Goal: Task Accomplishment & Management: Manage account settings

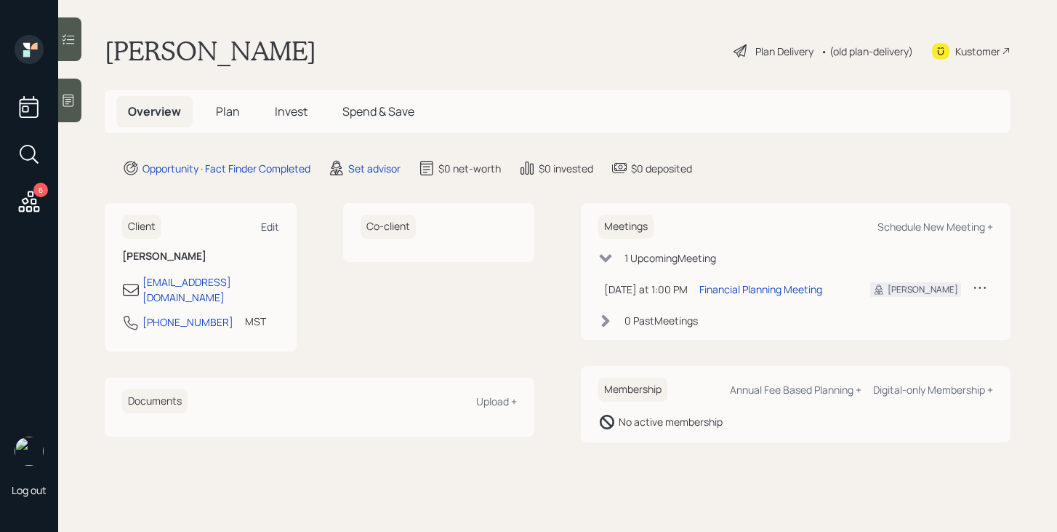
click at [268, 228] on div "Edit" at bounding box center [270, 227] width 18 height 14
select select "America/[GEOGRAPHIC_DATA]"
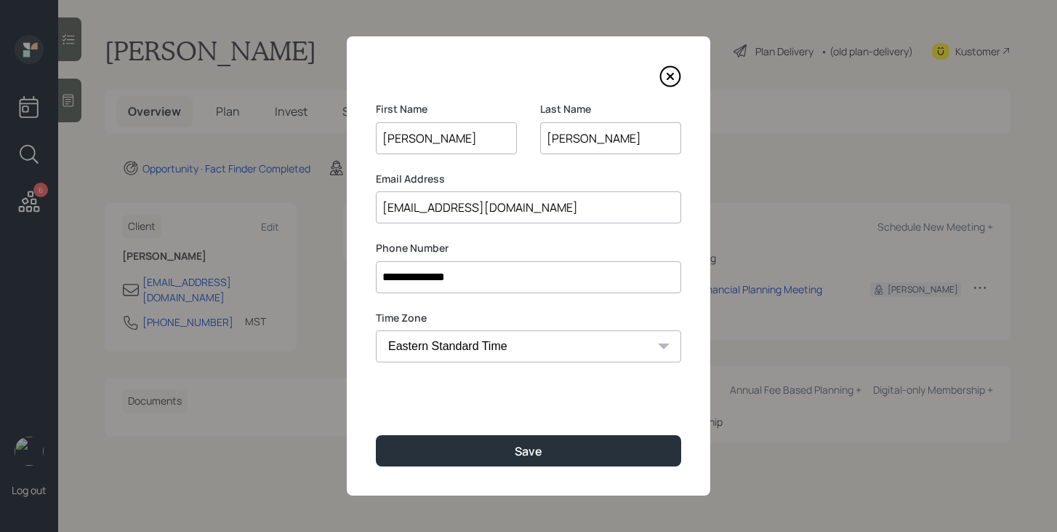
click at [550, 143] on input "[PERSON_NAME]" at bounding box center [610, 138] width 141 height 32
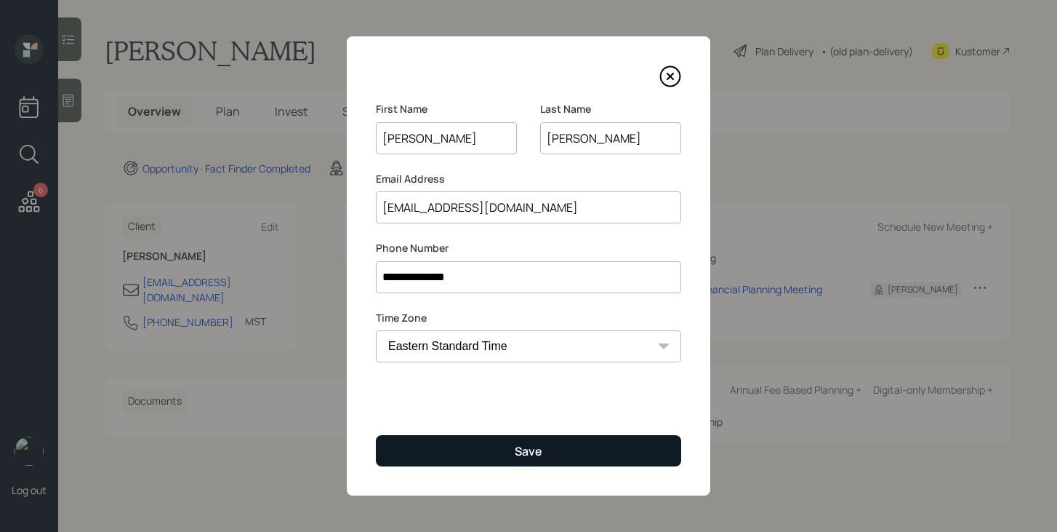
type input "[PERSON_NAME]"
click at [506, 449] on button "Save" at bounding box center [528, 450] width 305 height 31
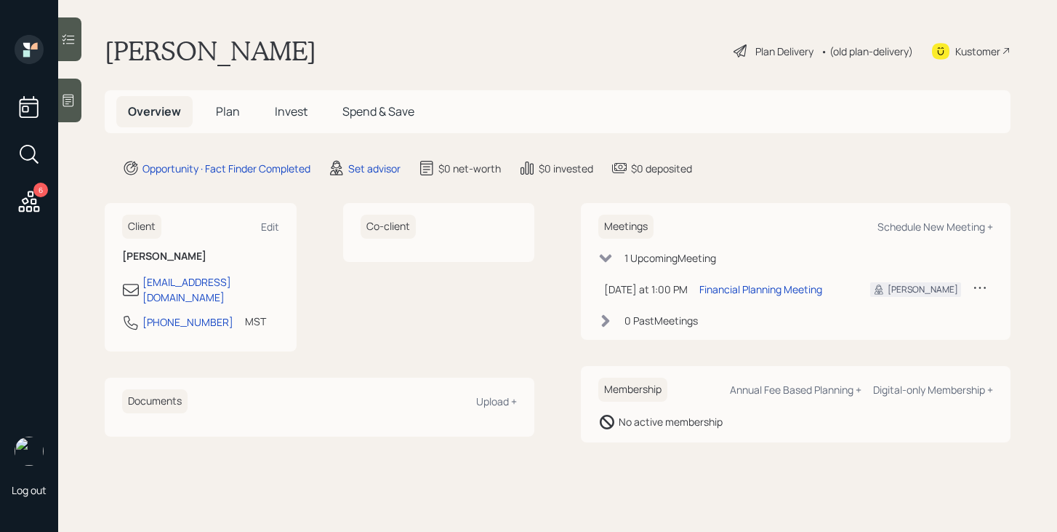
click at [218, 121] on h5 "Plan" at bounding box center [227, 111] width 47 height 31
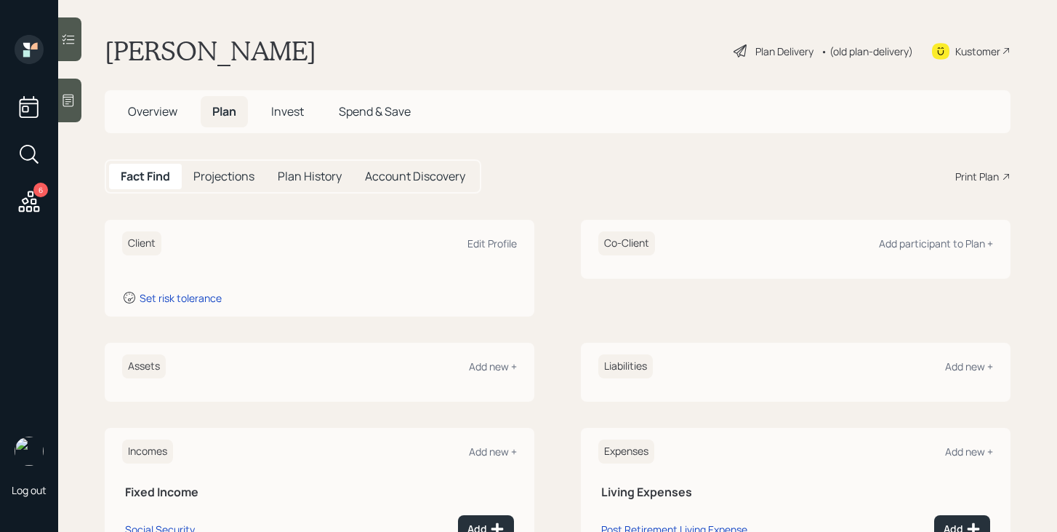
click at [161, 116] on span "Overview" at bounding box center [152, 111] width 49 height 16
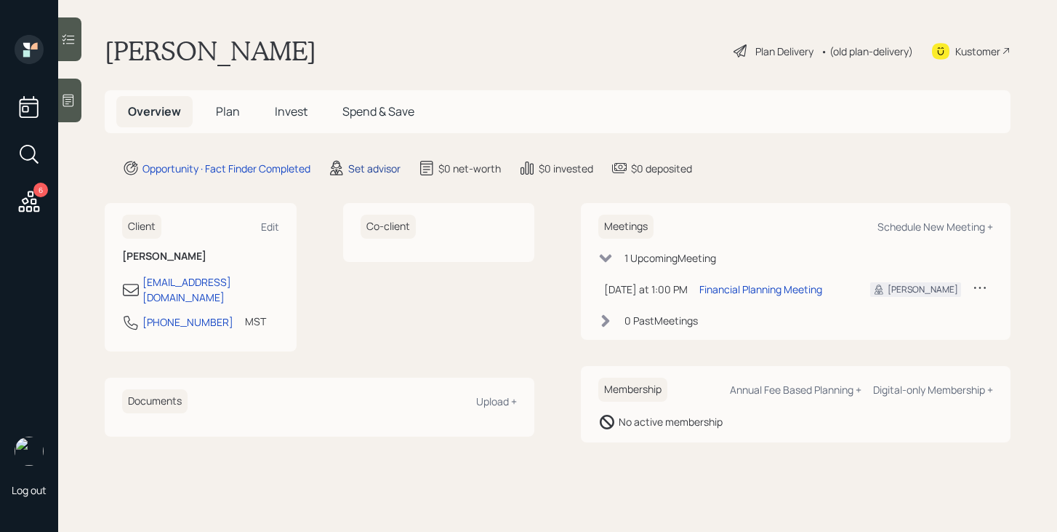
click at [390, 167] on div "Set advisor" at bounding box center [374, 168] width 52 height 15
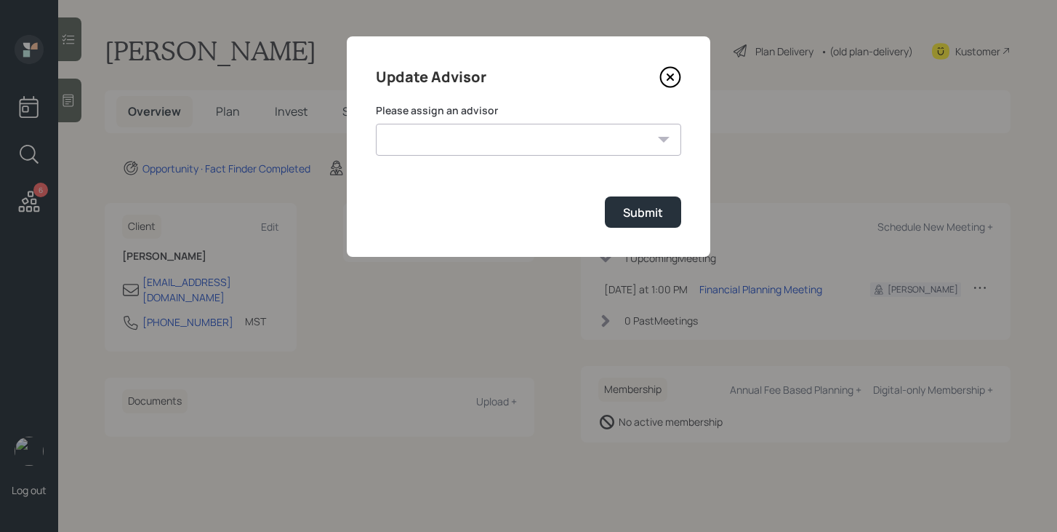
click at [470, 140] on select "[PERSON_NAME] [PERSON_NAME] [PERSON_NAME] [PERSON_NAME] End [PERSON_NAME] [PERS…" at bounding box center [528, 140] width 305 height 32
select select "bffa7908-1b2a-4c79-9bb6-f0ec9aed22d3"
click at [376, 124] on select "[PERSON_NAME] [PERSON_NAME] [PERSON_NAME] [PERSON_NAME] End [PERSON_NAME] [PERS…" at bounding box center [528, 140] width 305 height 32
click at [643, 214] on div "Submit" at bounding box center [643, 212] width 40 height 16
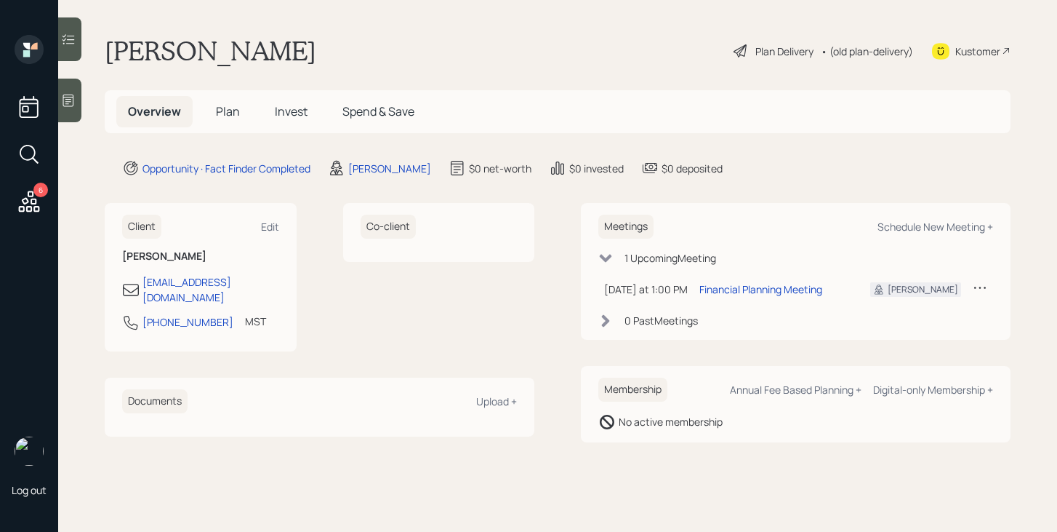
click at [225, 111] on span "Plan" at bounding box center [228, 111] width 24 height 16
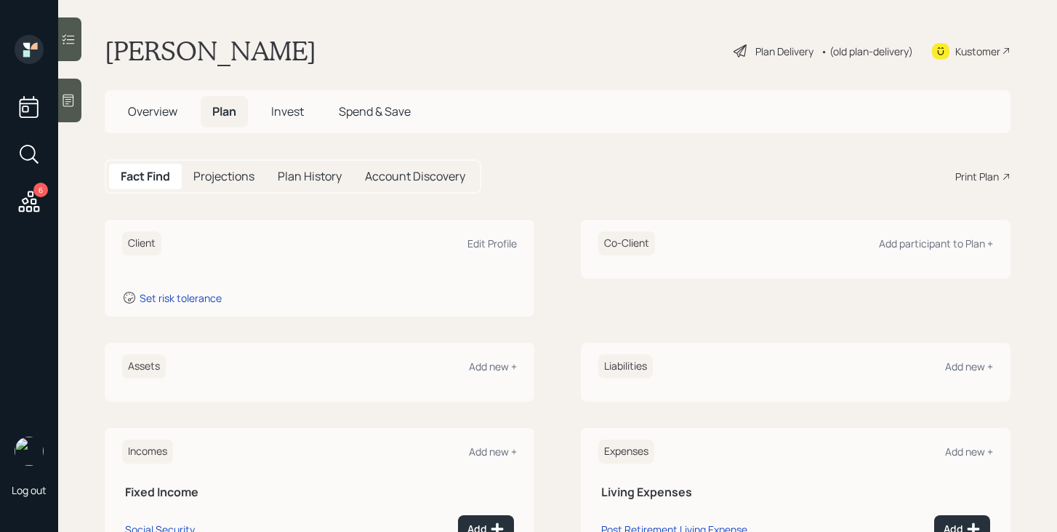
click at [78, 99] on div at bounding box center [69, 101] width 23 height 44
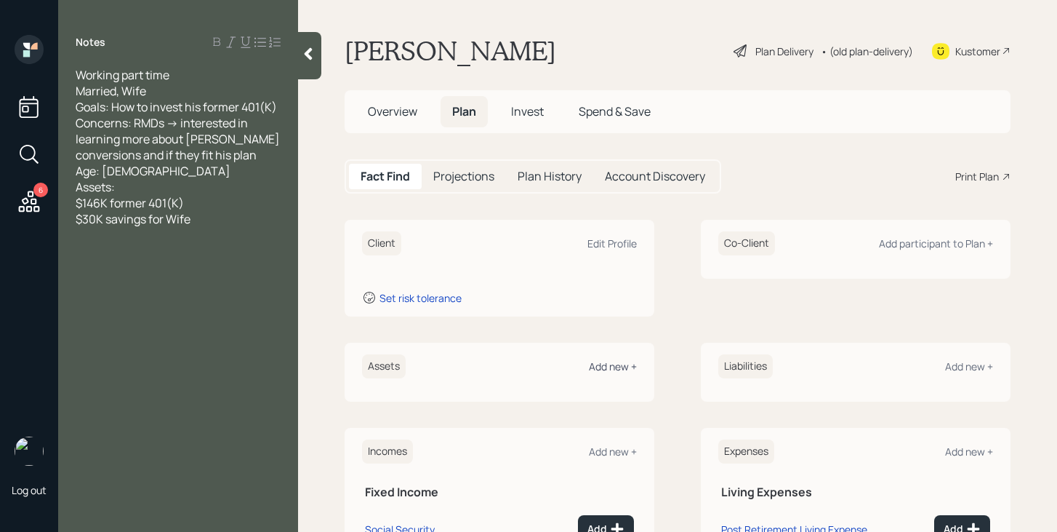
click at [614, 369] on div "Add new +" at bounding box center [613, 366] width 48 height 14
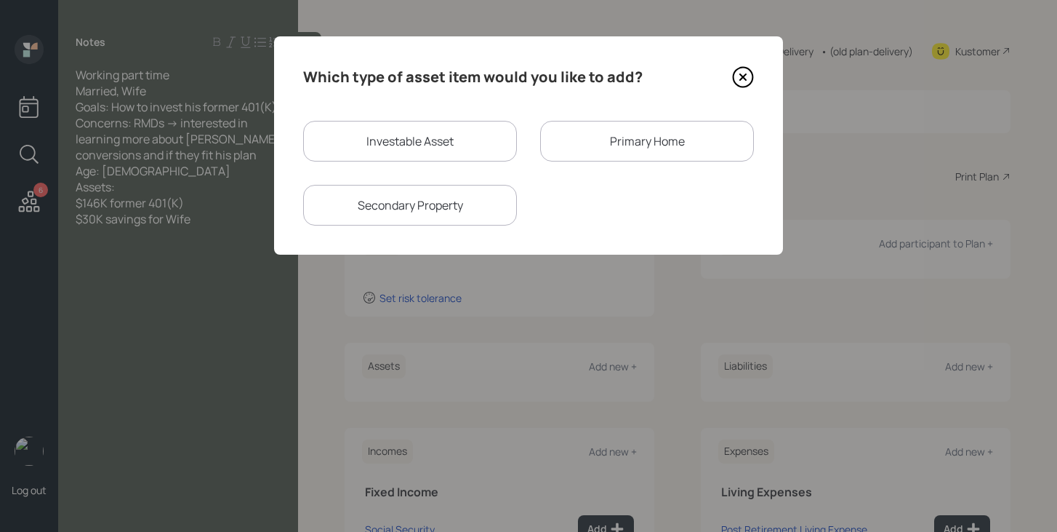
click at [417, 130] on div "Investable Asset" at bounding box center [410, 141] width 214 height 41
select select "taxable"
select select "balanced"
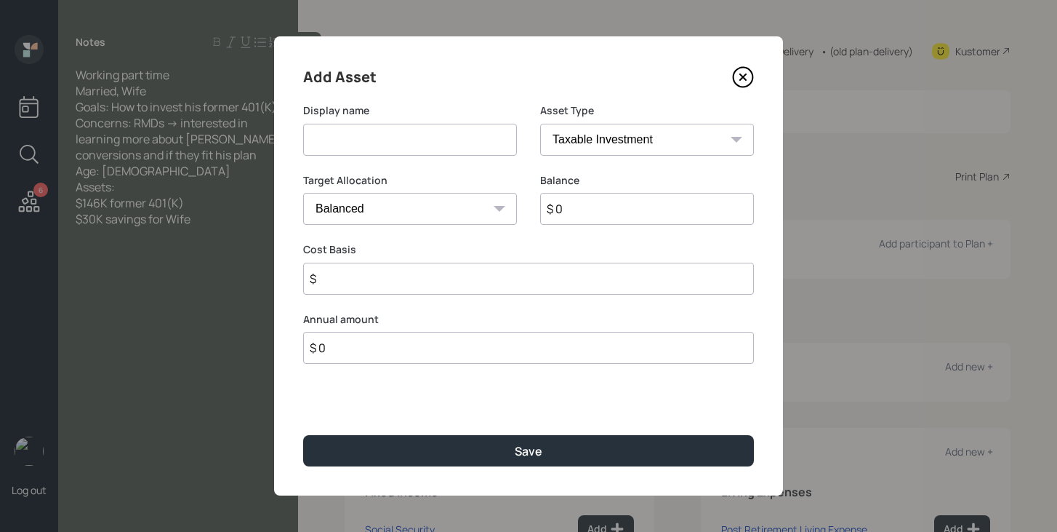
click at [417, 130] on input at bounding box center [410, 140] width 214 height 32
type input "Former 401k"
click at [642, 137] on select "SEP [PERSON_NAME] IRA 401(k) [PERSON_NAME] 401(k) 403(b) [PERSON_NAME] 403(b) 4…" at bounding box center [647, 140] width 214 height 32
select select "company_sponsored"
click at [540, 124] on select "SEP [PERSON_NAME] IRA 401(k) [PERSON_NAME] 401(k) 403(b) [PERSON_NAME] 403(b) 4…" at bounding box center [647, 140] width 214 height 32
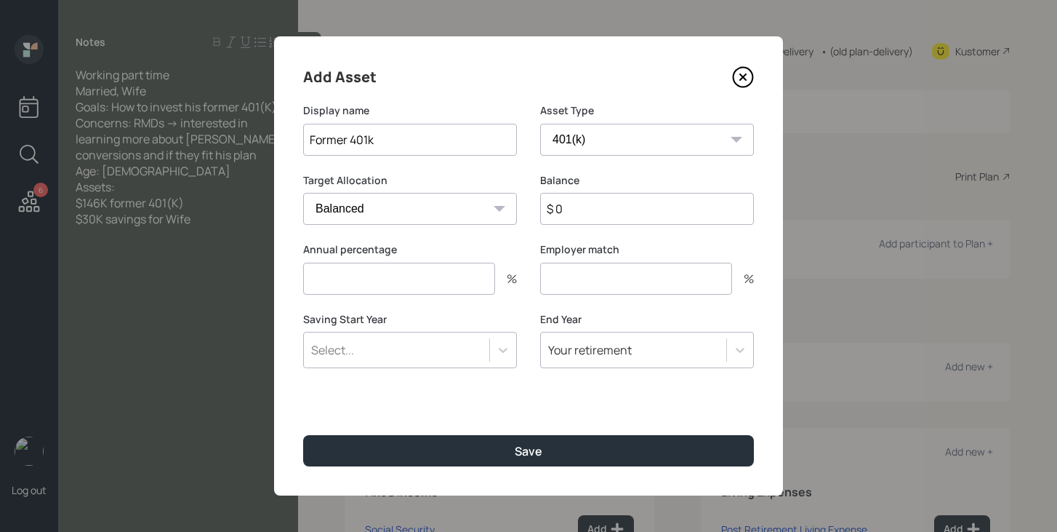
click at [611, 209] on input "$ 0" at bounding box center [647, 209] width 214 height 32
type input "$ 146,000"
click at [468, 281] on input "number" at bounding box center [399, 278] width 192 height 32
type input "0"
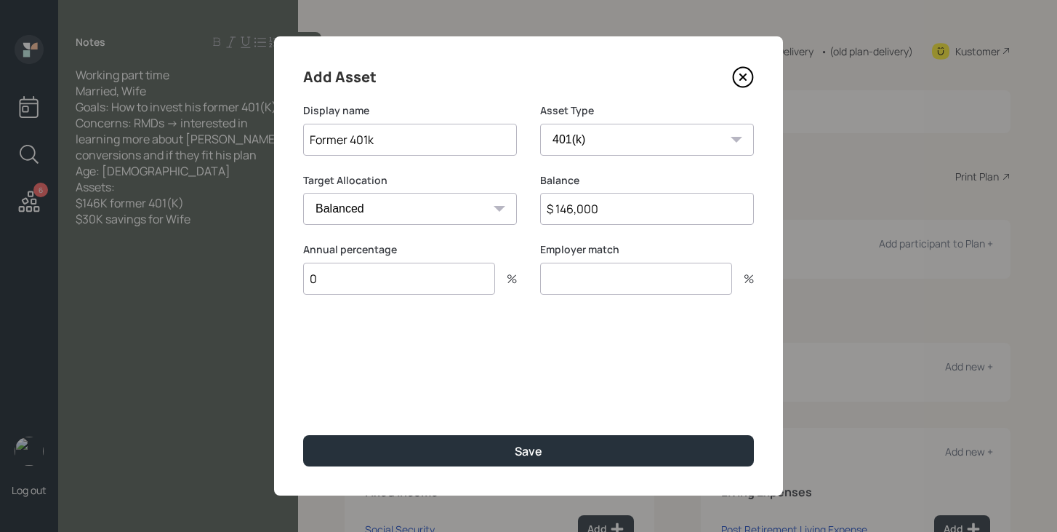
click at [606, 271] on input "number" at bounding box center [636, 278] width 192 height 32
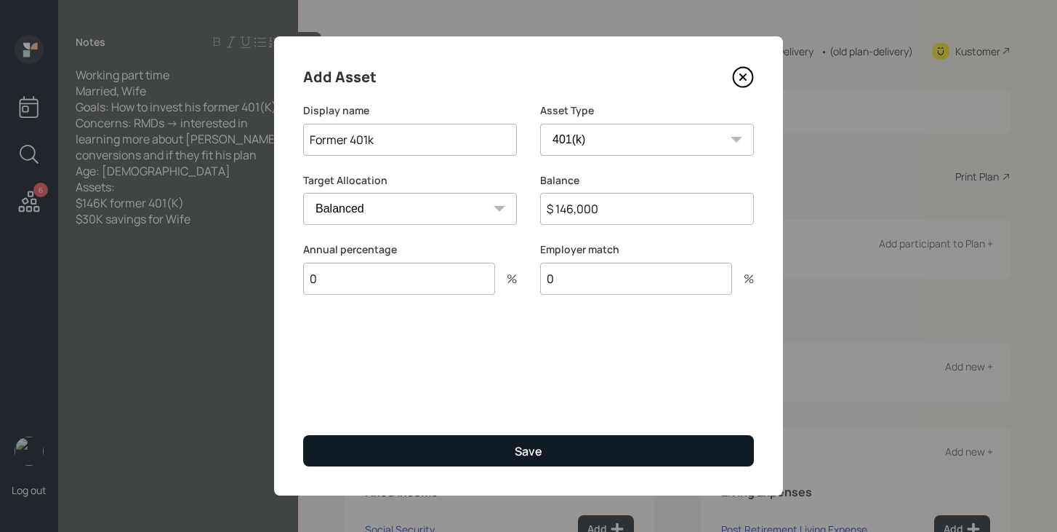
type input "0"
click at [486, 452] on button "Save" at bounding box center [528, 450] width 451 height 31
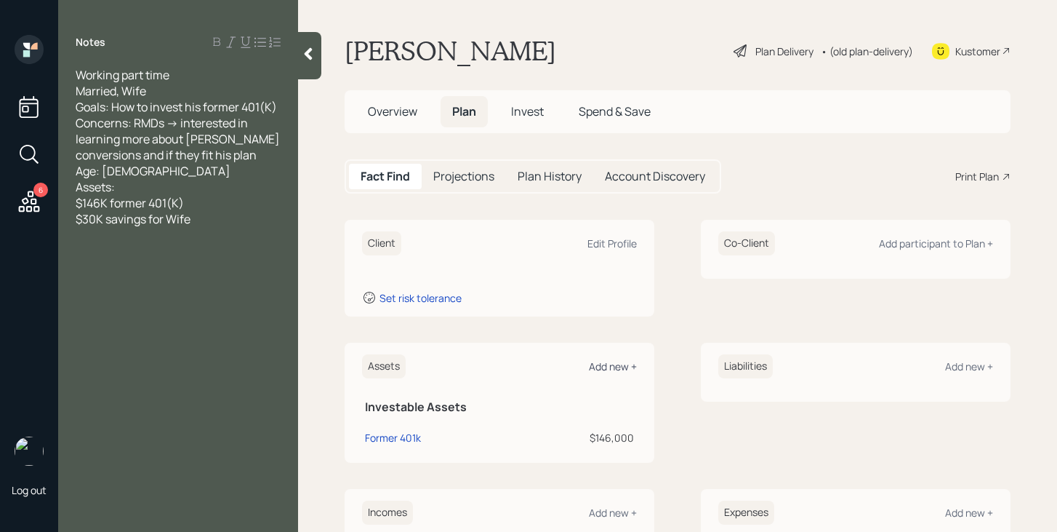
click at [622, 365] on div "Add new +" at bounding box center [613, 366] width 48 height 14
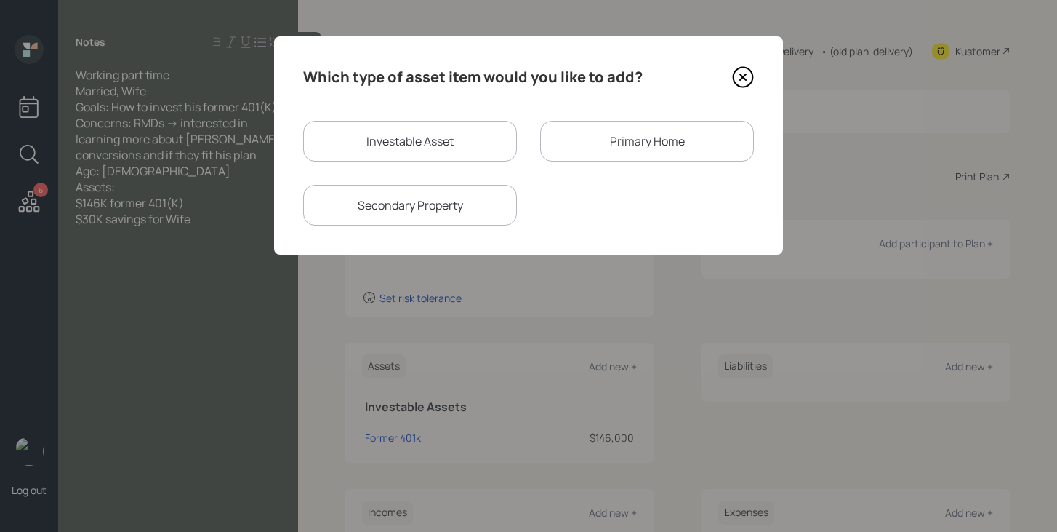
click at [449, 158] on div "Investable Asset" at bounding box center [410, 141] width 214 height 41
select select "taxable"
select select "balanced"
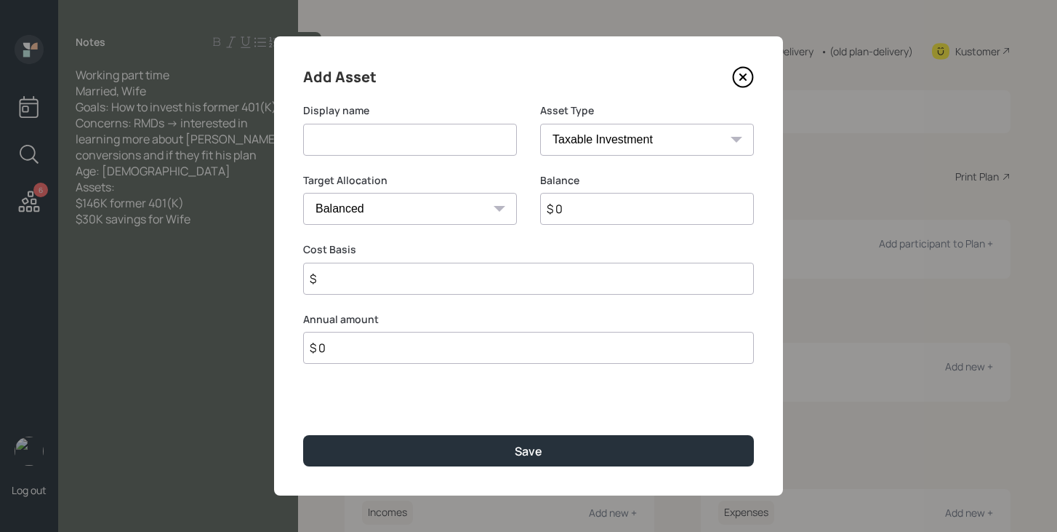
click at [447, 139] on input at bounding box center [410, 140] width 214 height 32
type input "Savings"
click at [659, 137] on select "SEP [PERSON_NAME] IRA 401(k) [PERSON_NAME] 401(k) 403(b) [PERSON_NAME] 403(b) 4…" at bounding box center [647, 140] width 214 height 32
select select "cash"
click at [540, 124] on select "SEP [PERSON_NAME] IRA 401(k) [PERSON_NAME] 401(k) 403(b) [PERSON_NAME] 403(b) 4…" at bounding box center [647, 140] width 214 height 32
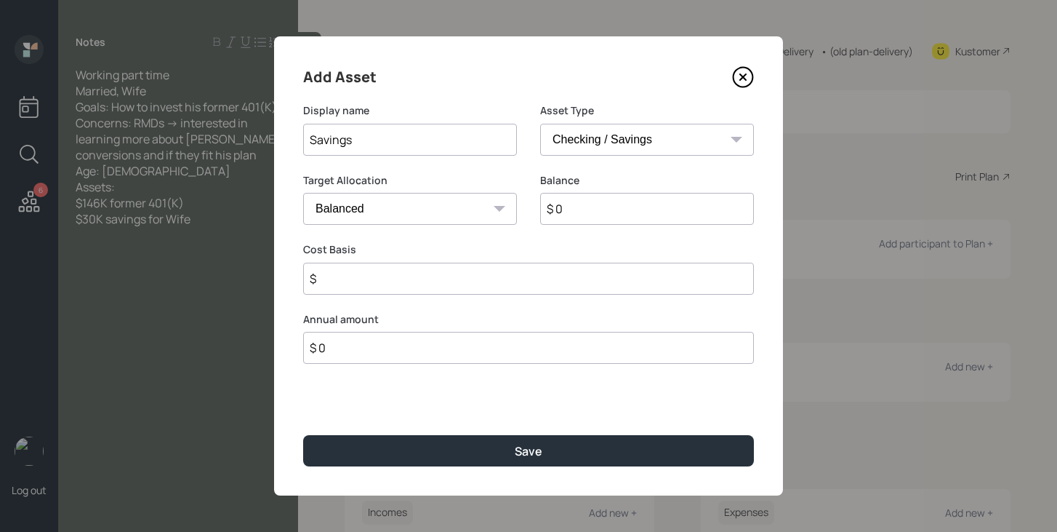
type input "$"
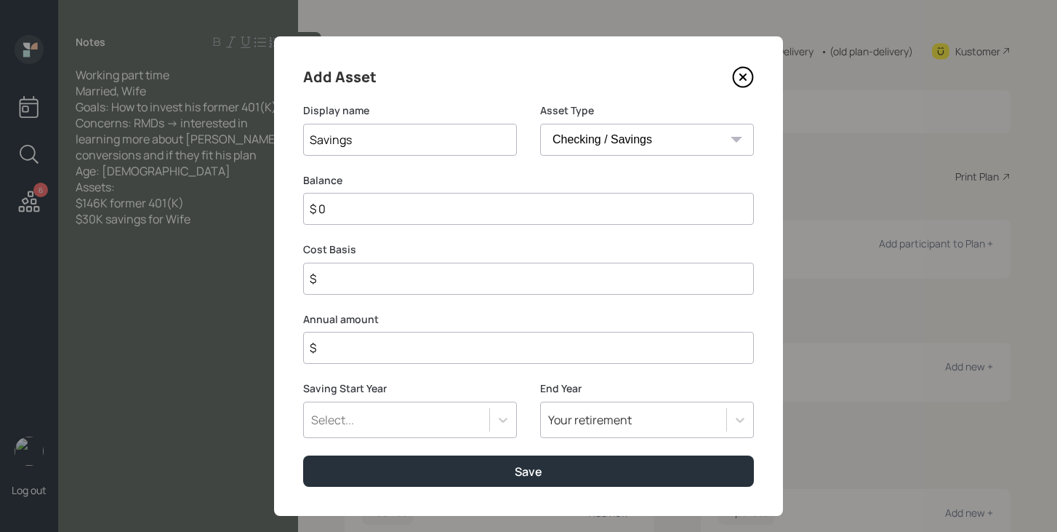
click at [505, 217] on input "$ 0" at bounding box center [528, 209] width 451 height 32
type input "$ 3"
type input "$ 30"
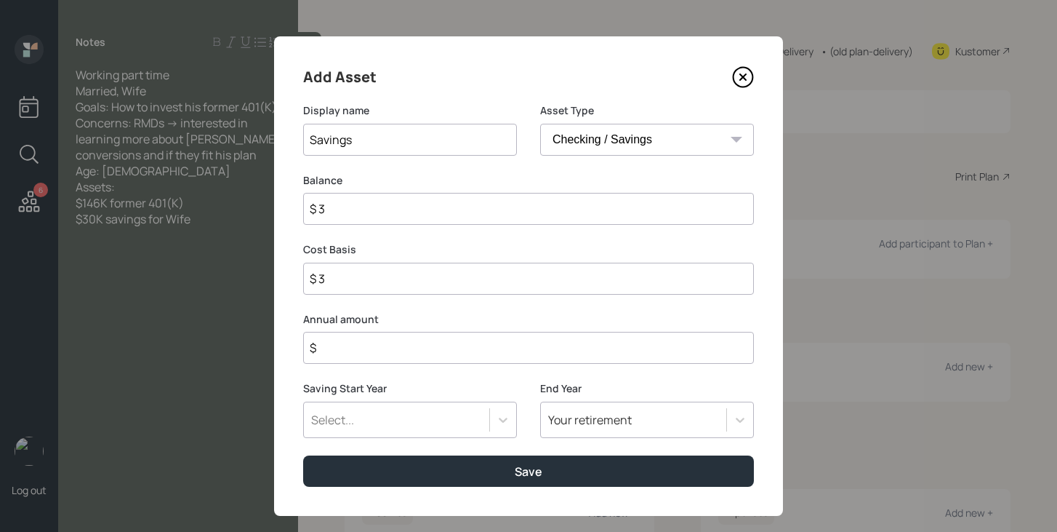
type input "$ 30"
type input "$ 300"
type input "$ 3,000"
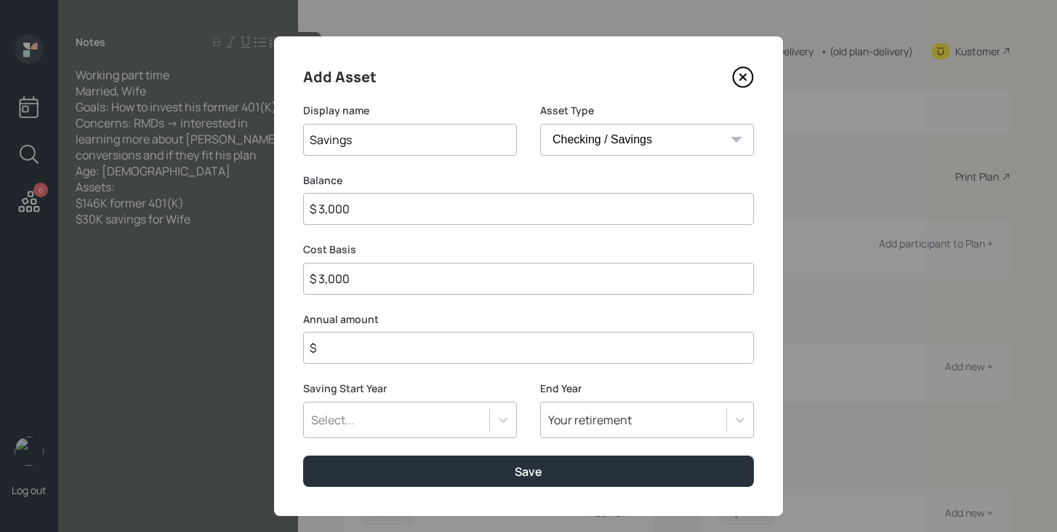
type input "$ 30,000"
click at [463, 356] on input "$" at bounding box center [528, 348] width 451 height 32
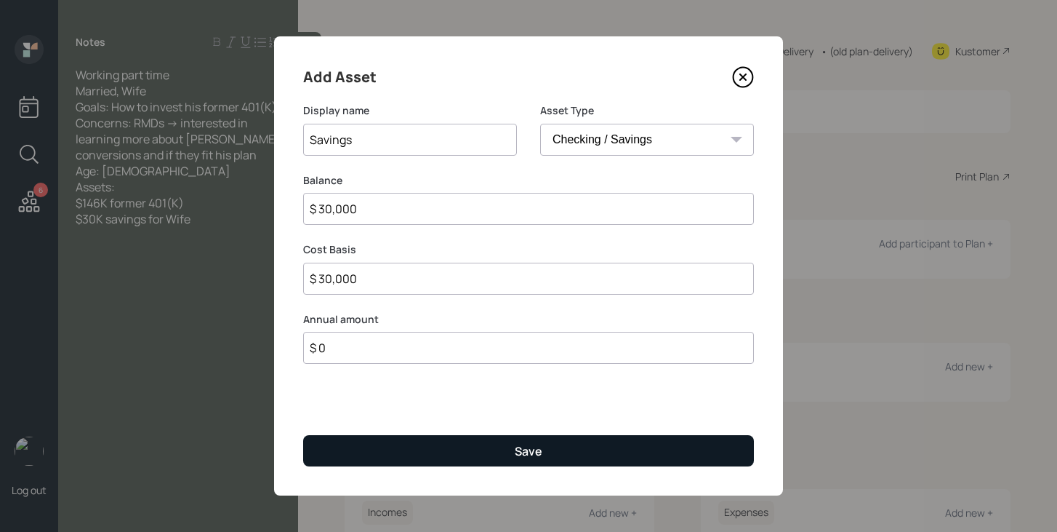
type input "$ 0"
click at [478, 454] on button "Save" at bounding box center [528, 450] width 451 height 31
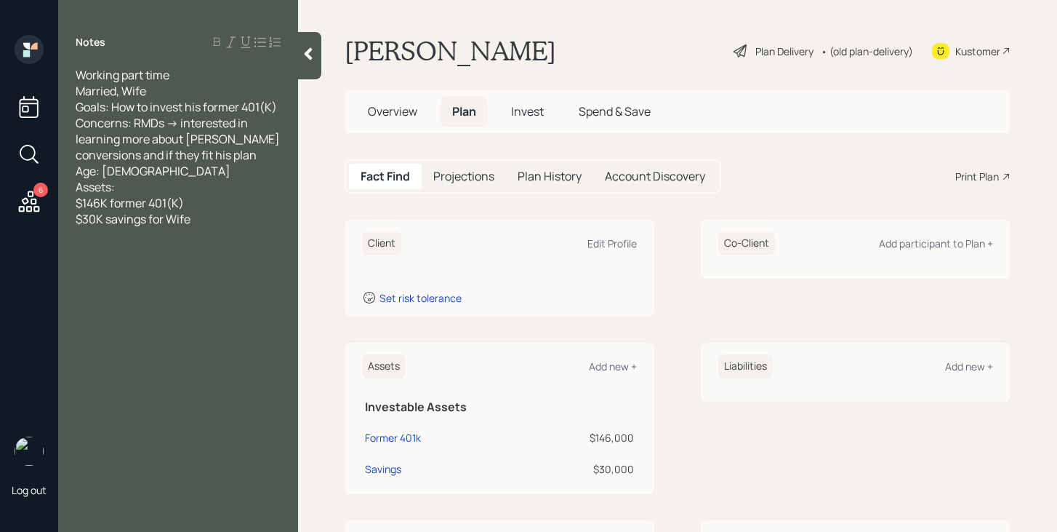
click at [303, 51] on icon at bounding box center [308, 54] width 15 height 15
